Goal: Information Seeking & Learning: Find specific fact

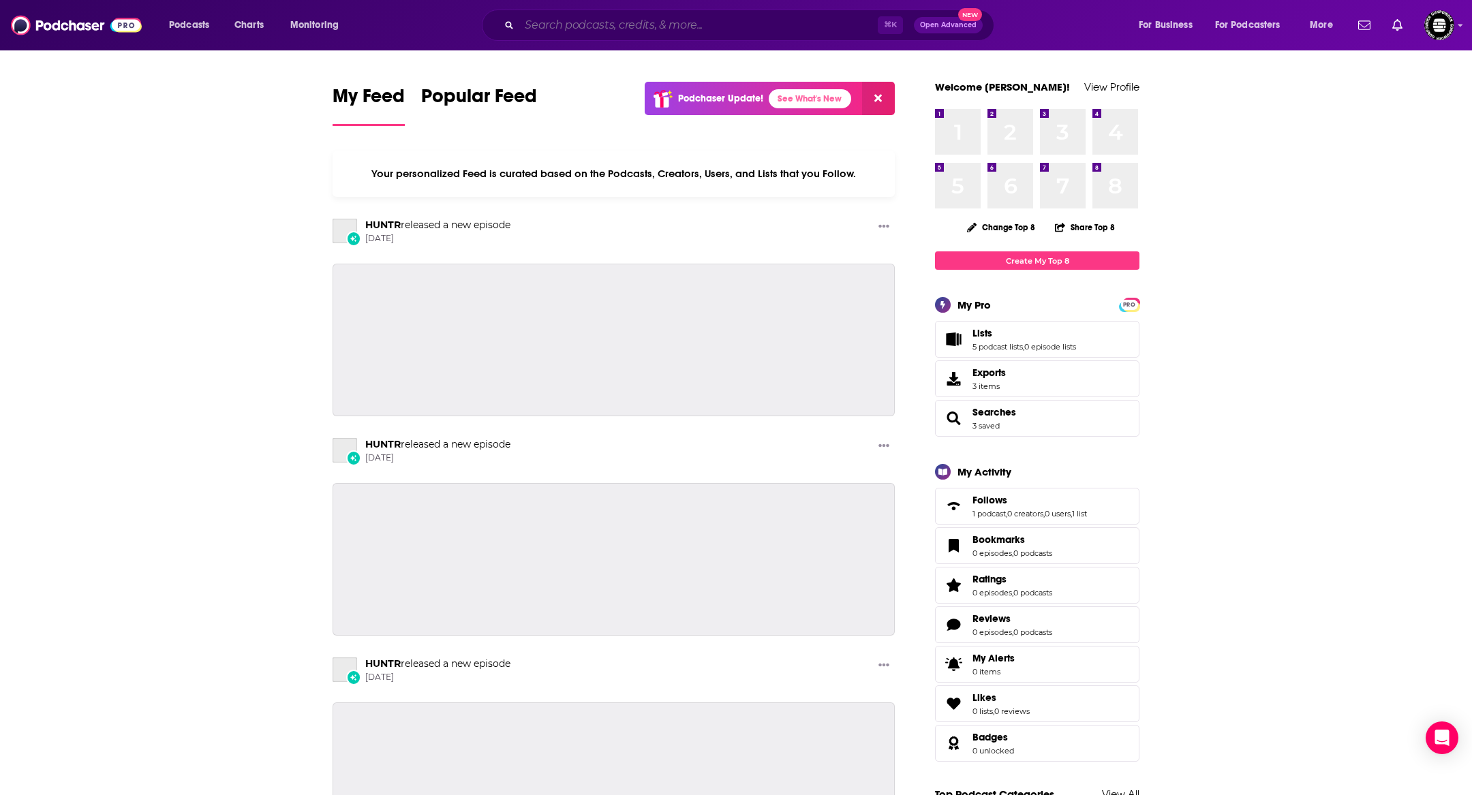
click at [614, 33] on input "Search podcasts, credits, & more..." at bounding box center [698, 25] width 358 height 22
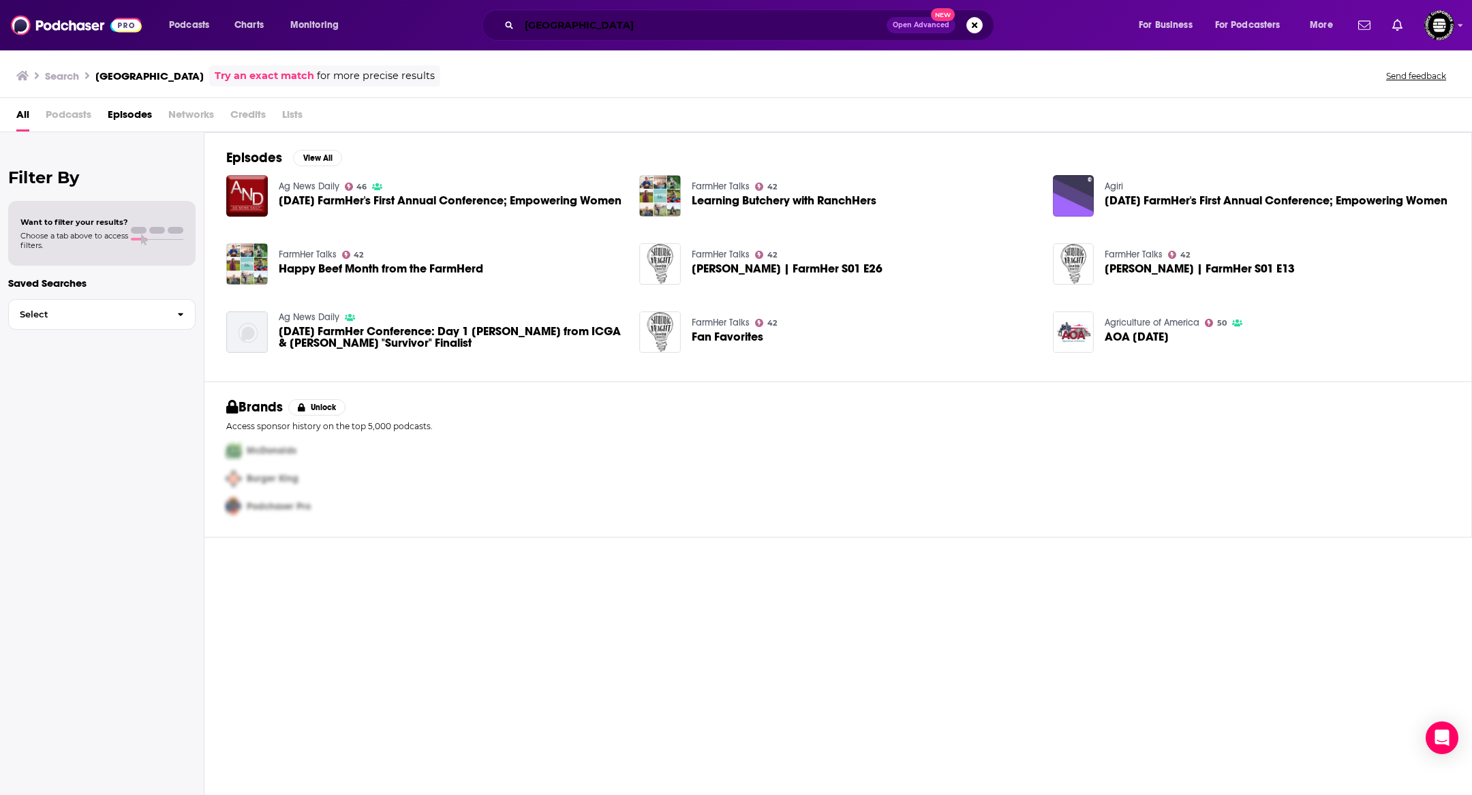
click at [679, 18] on input "[GEOGRAPHIC_DATA]" at bounding box center [702, 25] width 367 height 22
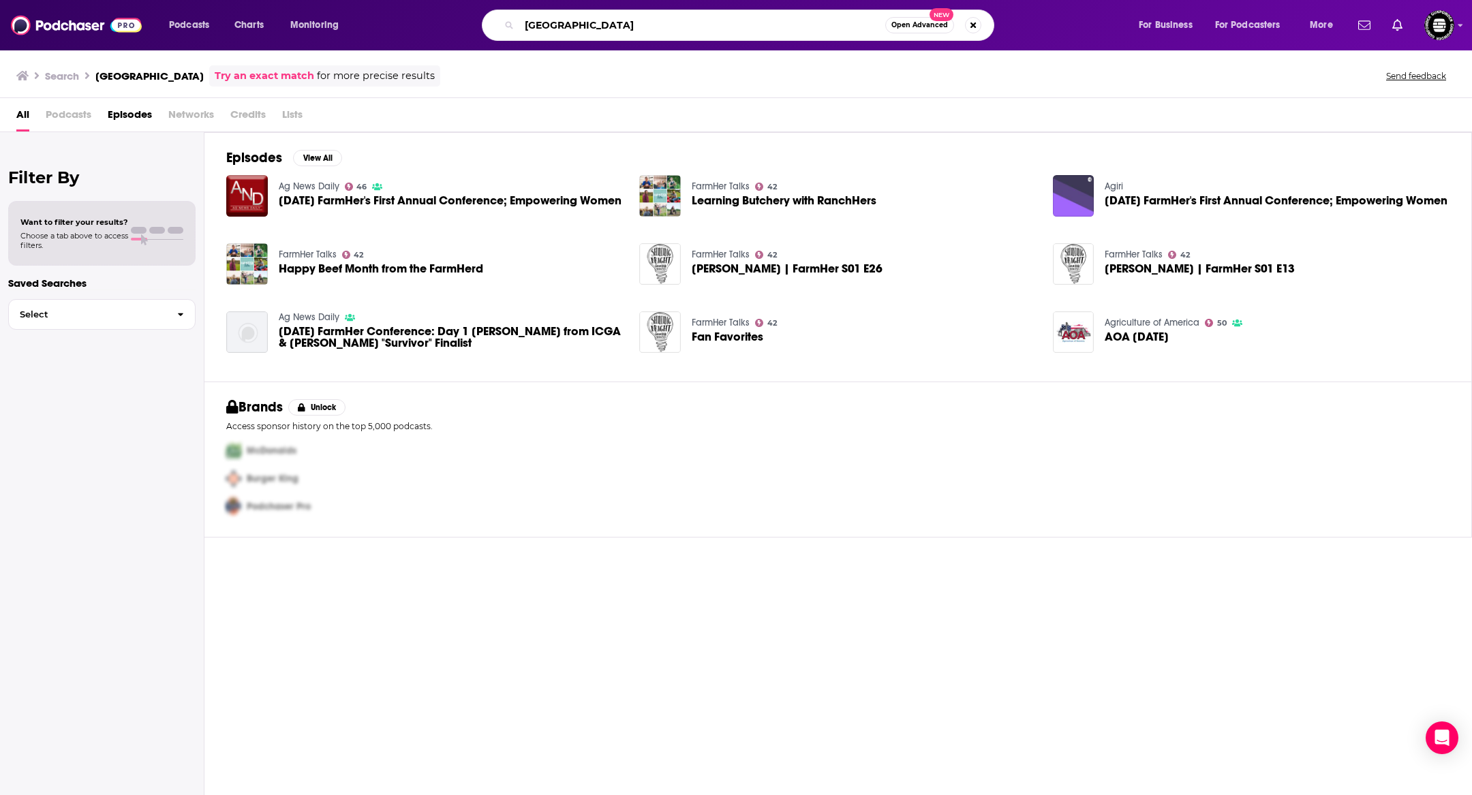
click at [679, 18] on input "[GEOGRAPHIC_DATA]" at bounding box center [702, 25] width 366 height 22
type input "r"
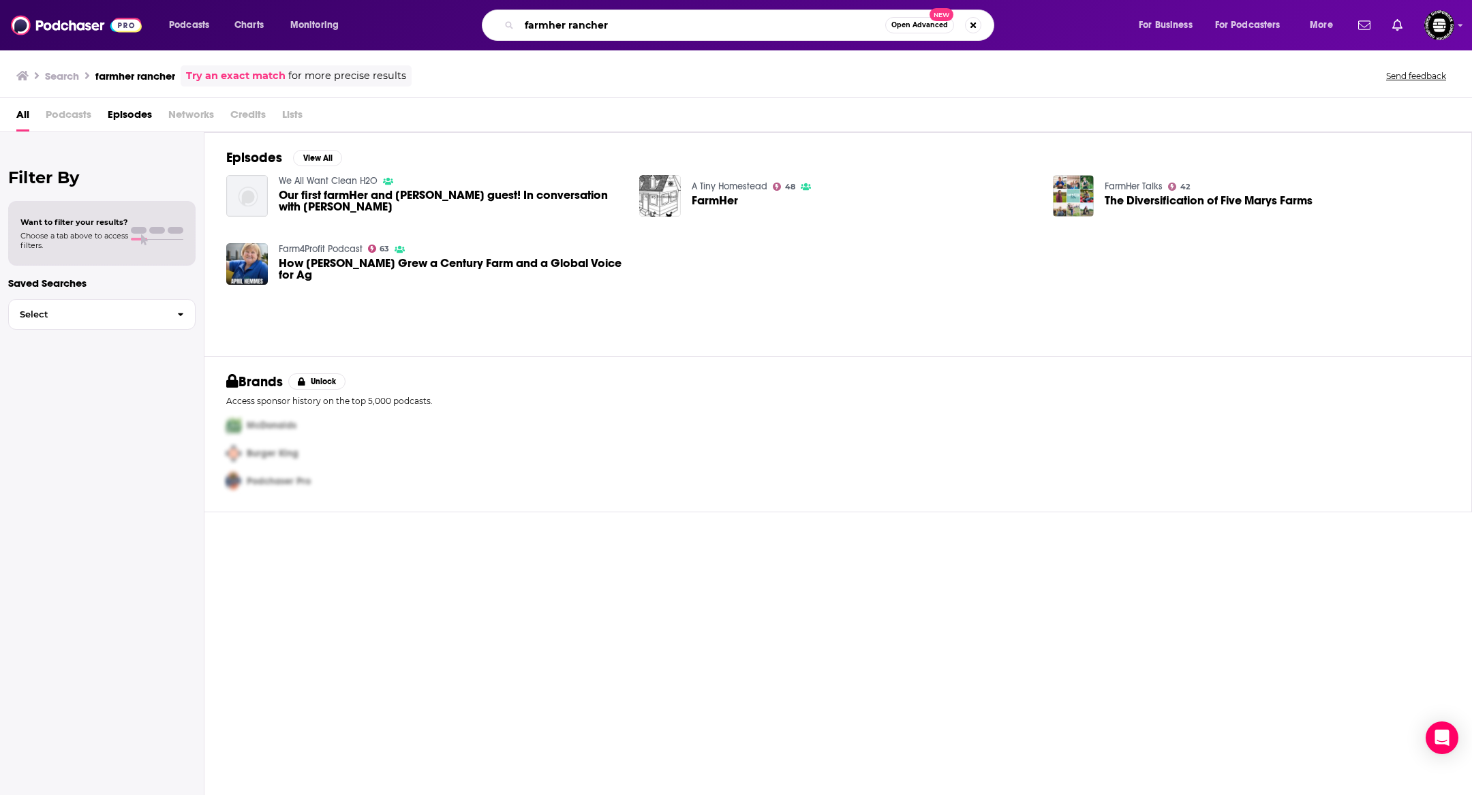
click at [673, 28] on input "farmher rancher" at bounding box center [702, 25] width 366 height 22
type input "farmh"
